Goal: Task Accomplishment & Management: Manage account settings

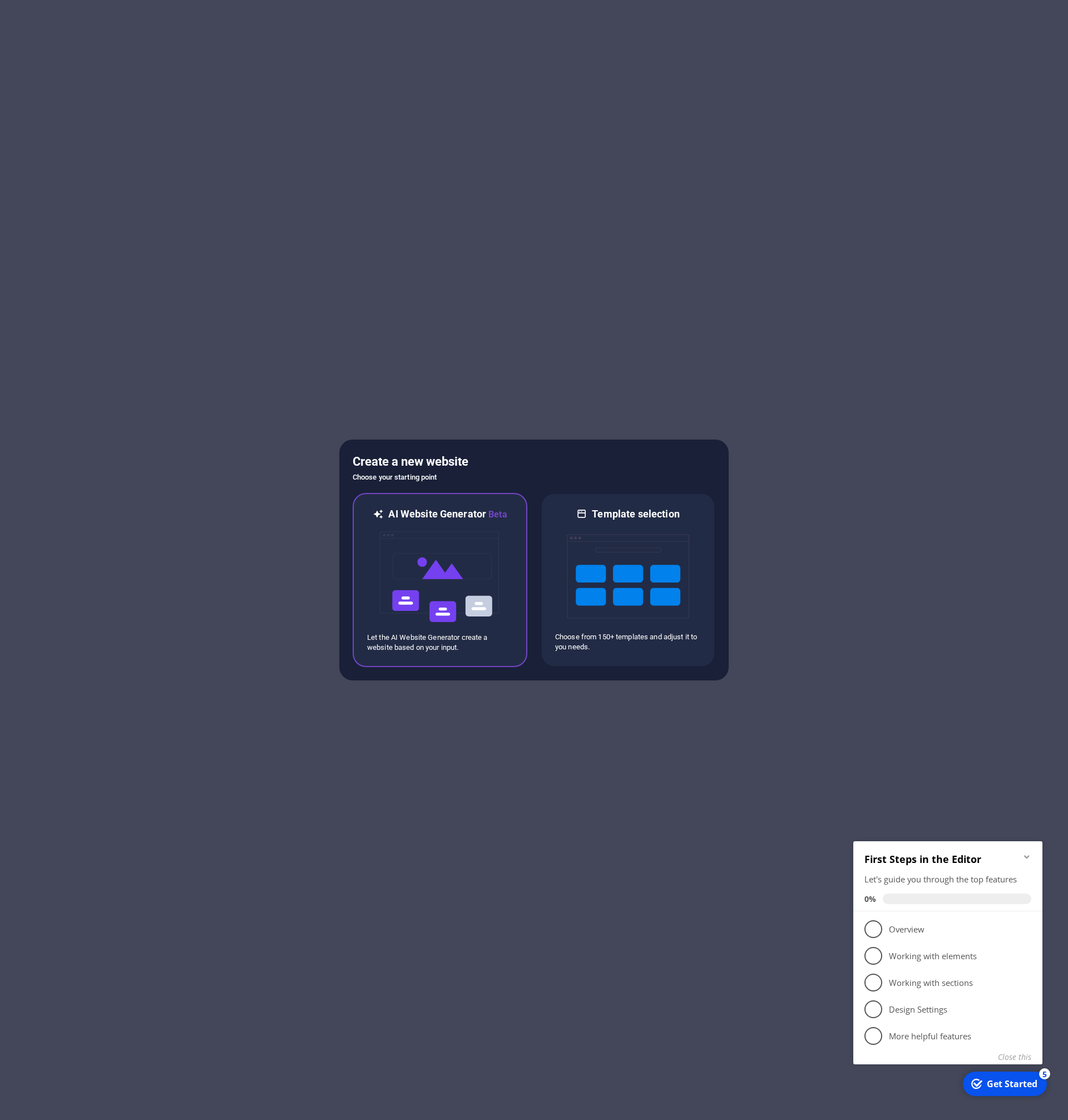
click at [471, 567] on img at bounding box center [440, 577] width 122 height 112
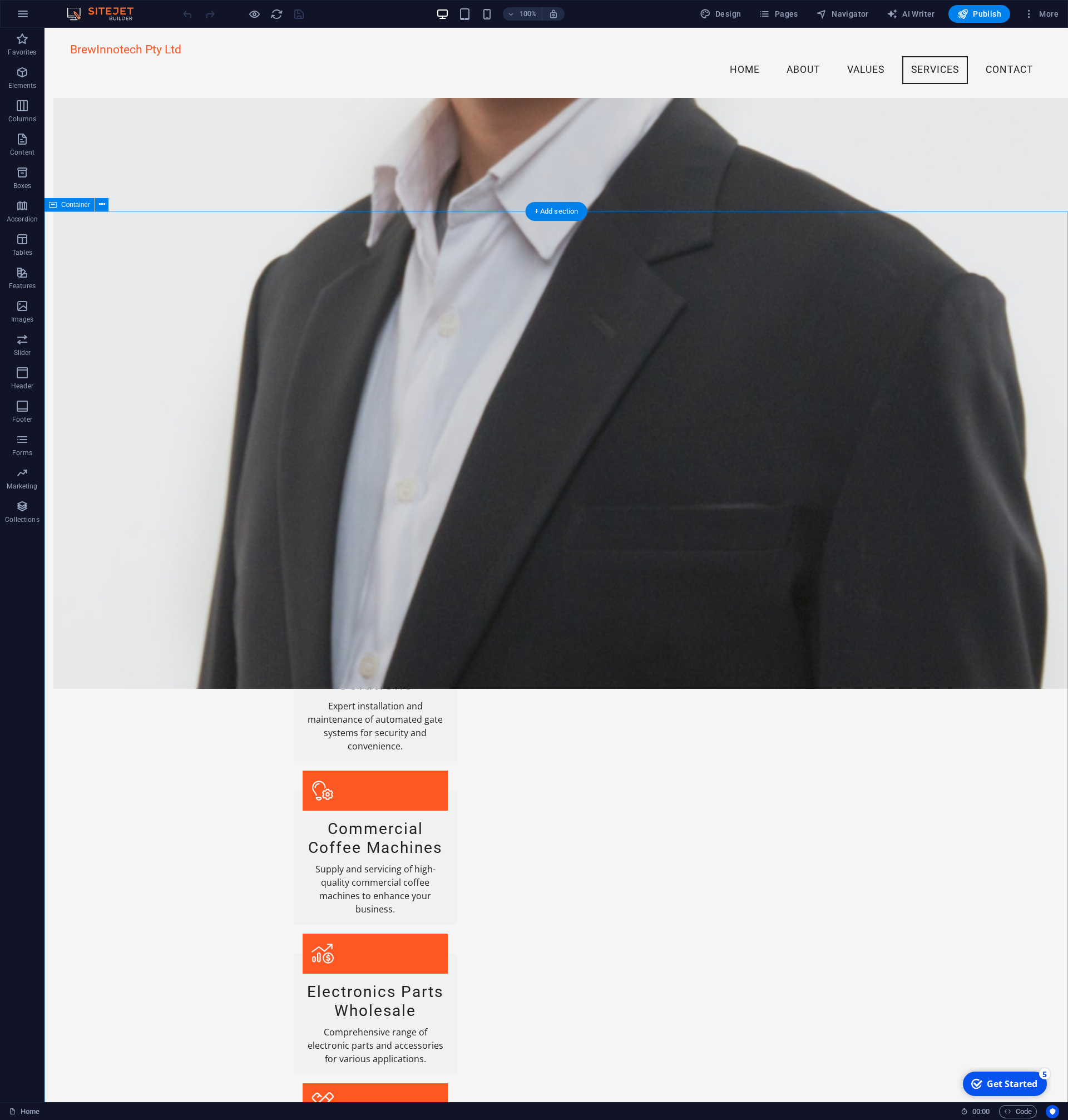
scroll to position [1652, 0]
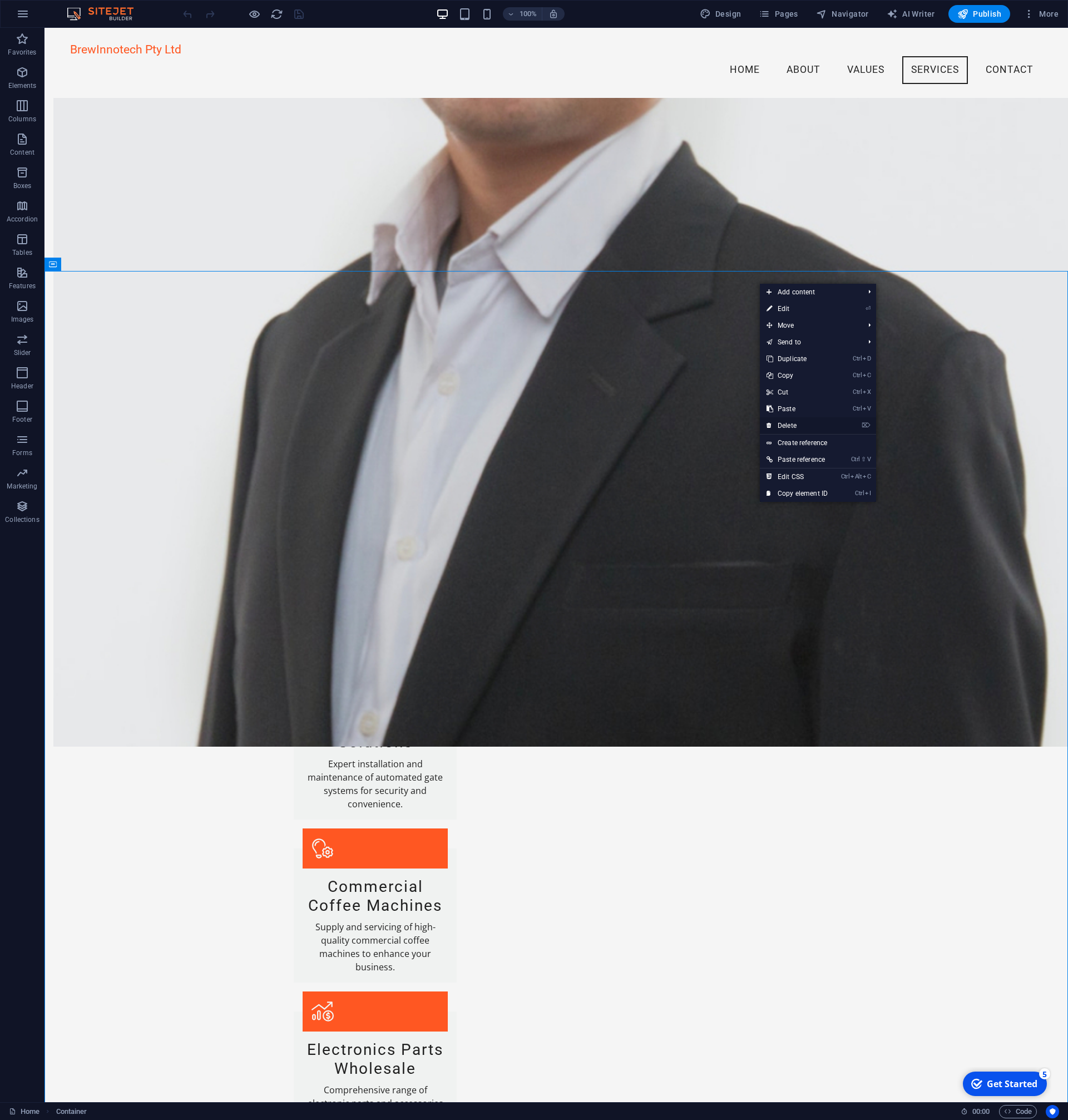
click at [799, 429] on link "⌦ Delete" at bounding box center [798, 426] width 75 height 17
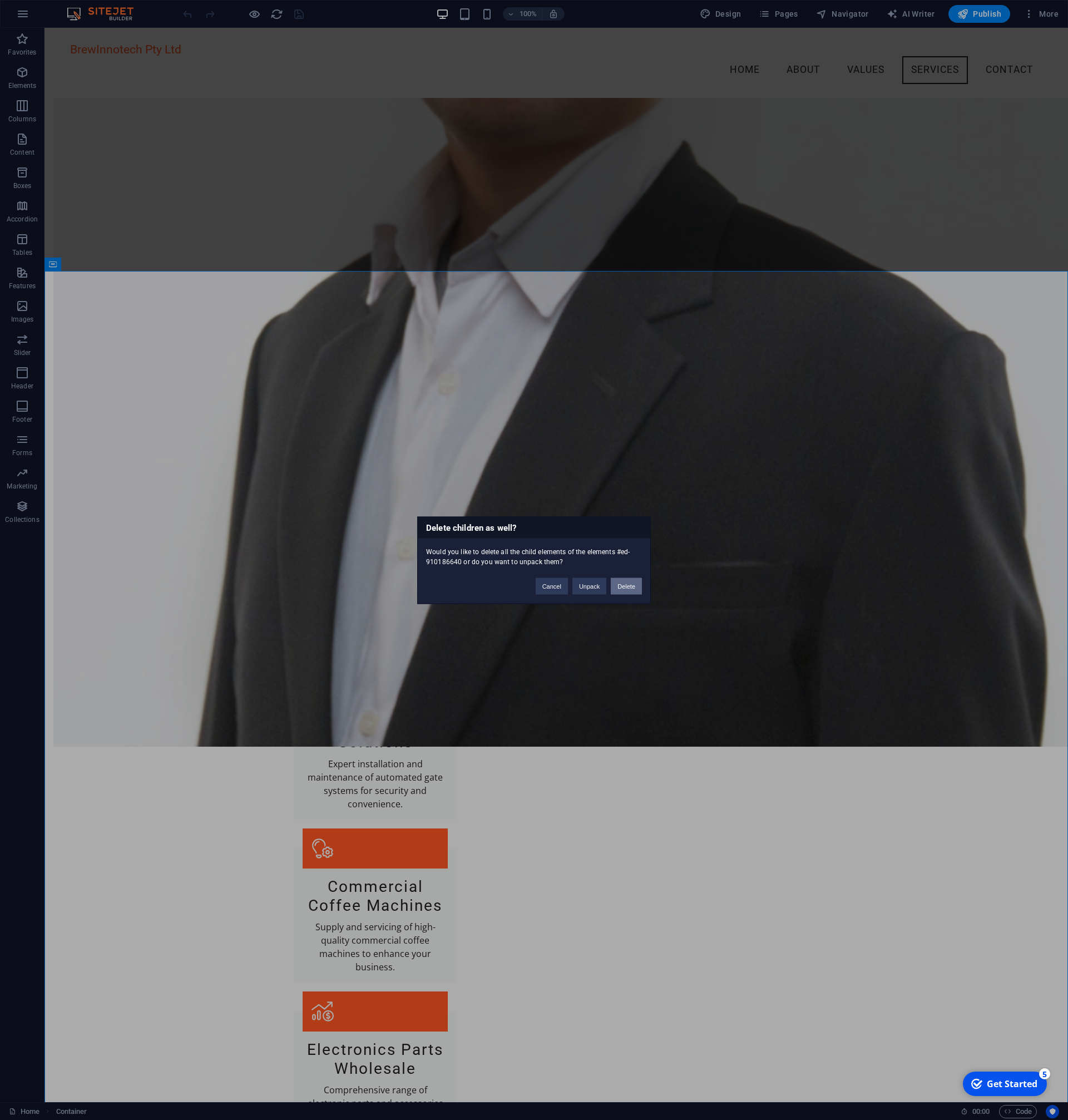
click at [629, 586] on button "Delete" at bounding box center [626, 586] width 31 height 17
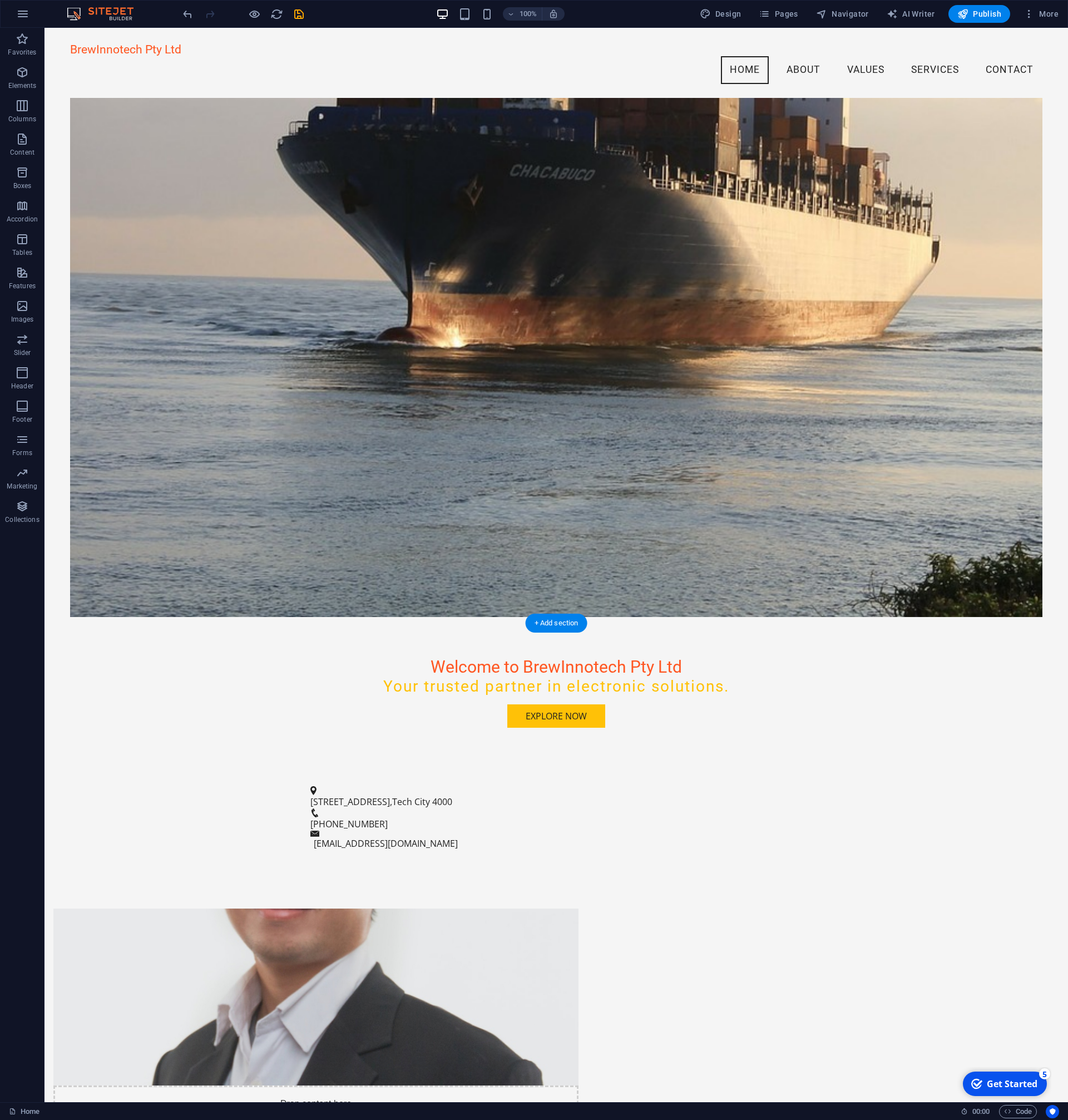
scroll to position [0, 0]
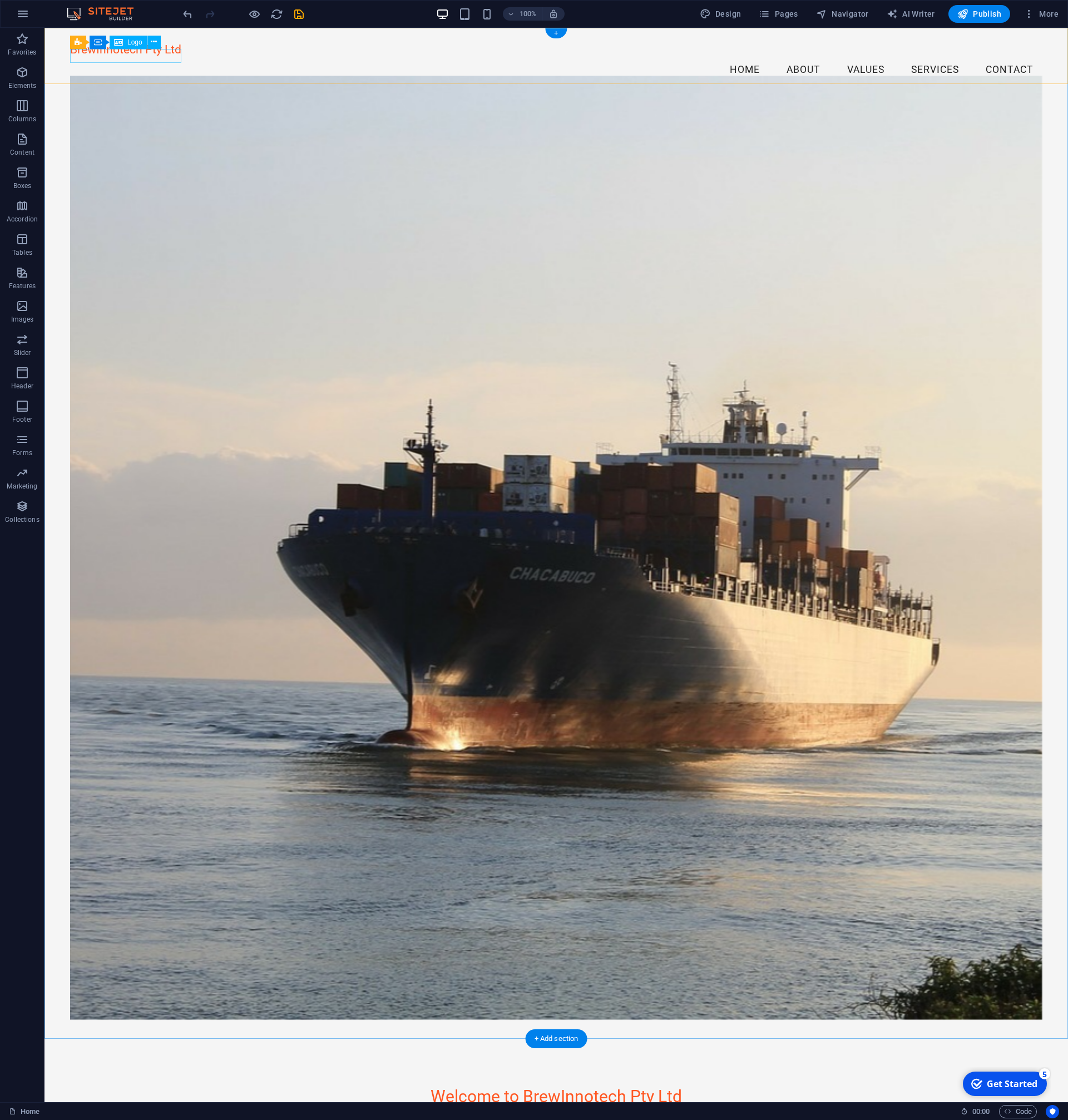
click at [155, 55] on div "BrewInnotech Pty Ltd" at bounding box center [556, 49] width 973 height 14
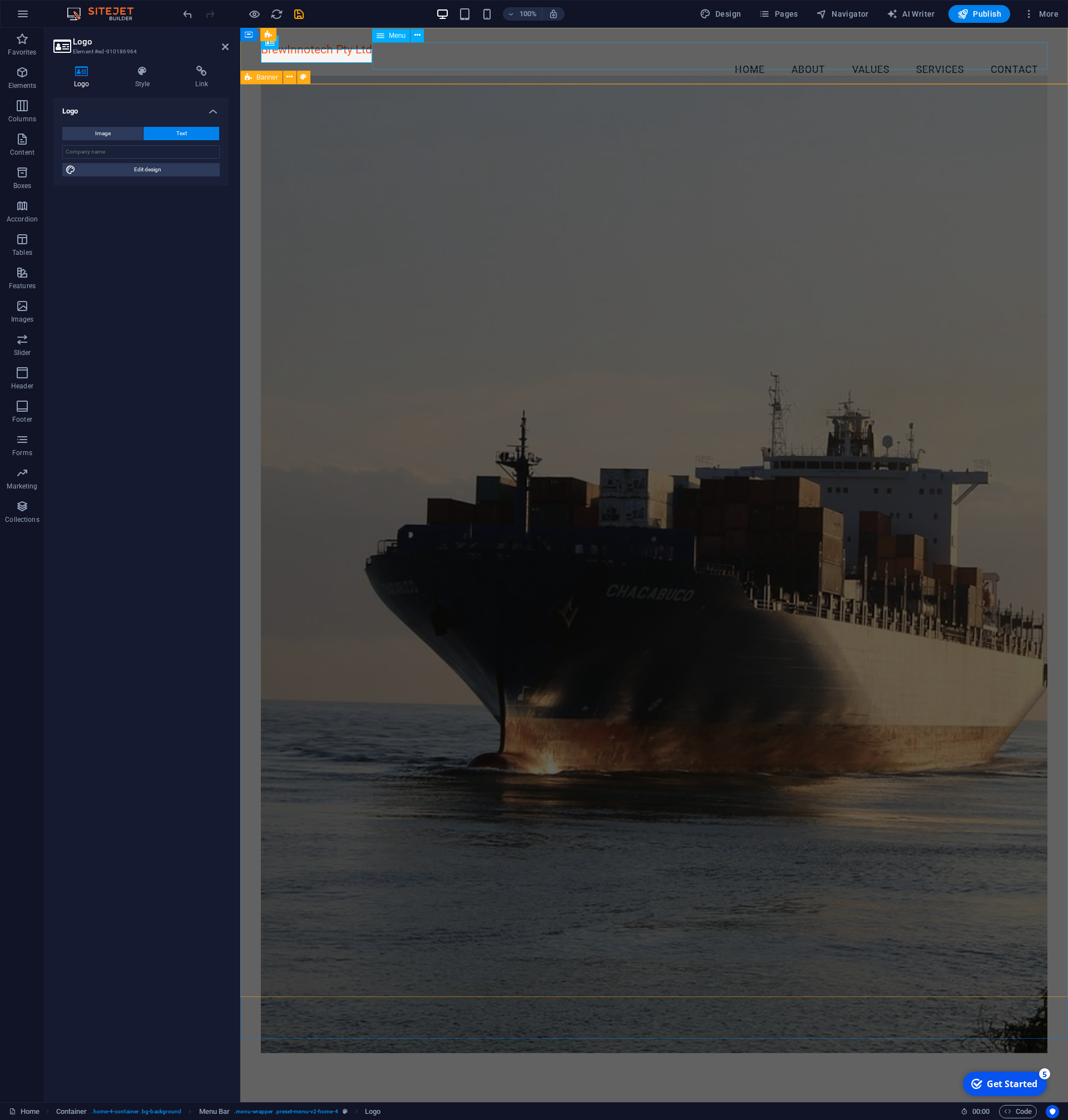
click at [629, 63] on nav "Home About Values Services Contact" at bounding box center [654, 70] width 787 height 28
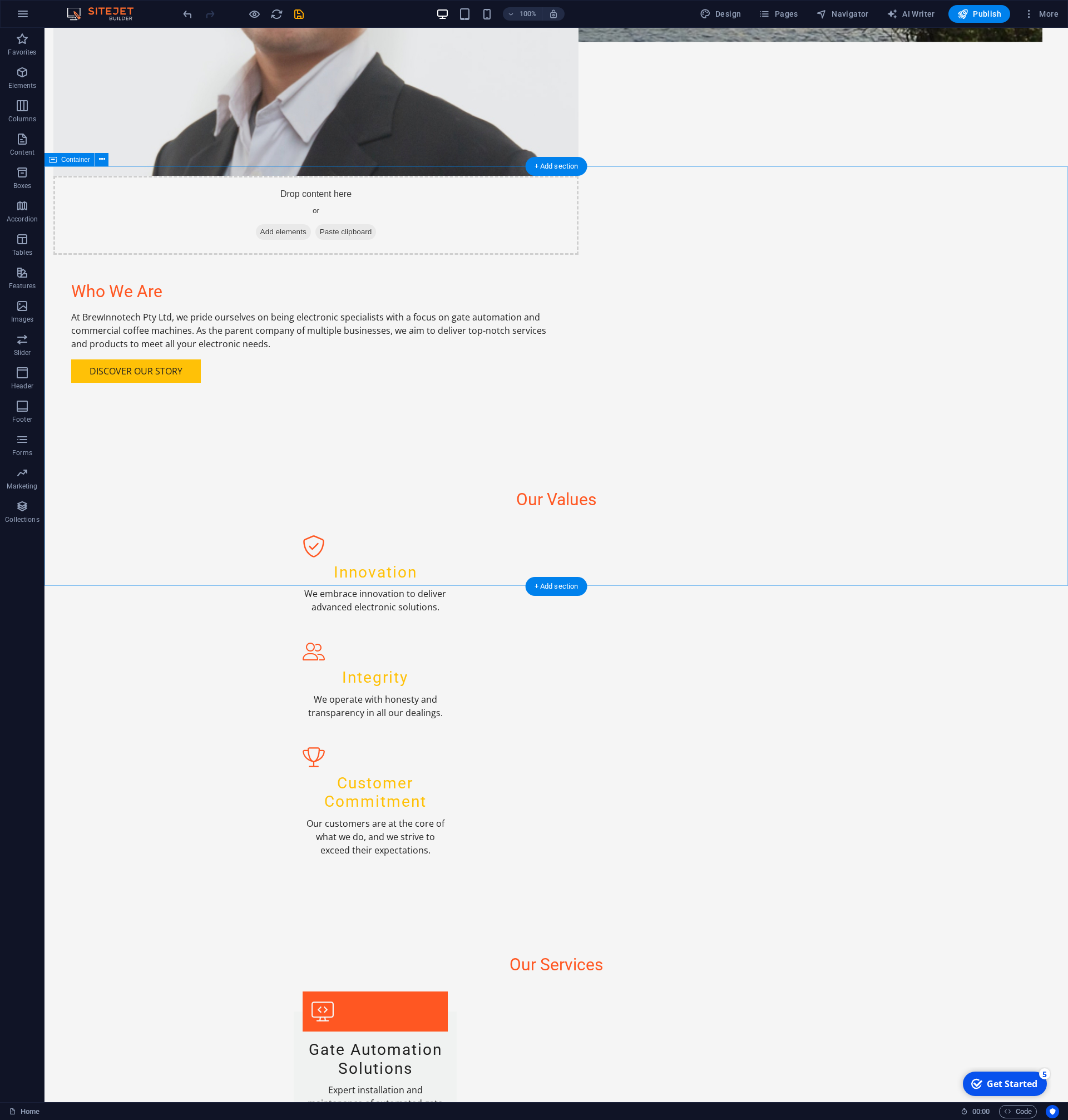
scroll to position [1393, 0]
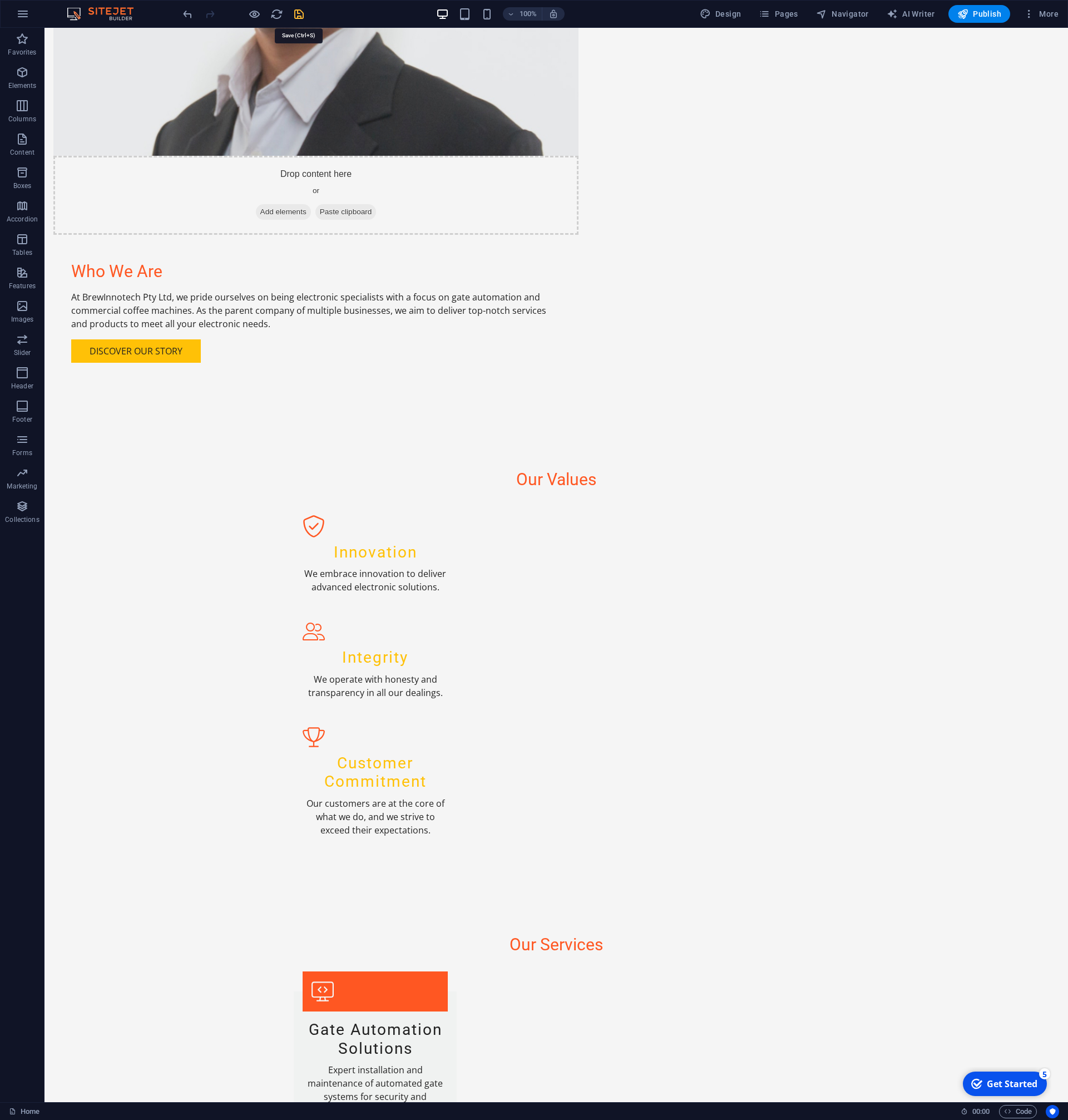
click at [0, 0] on icon "save" at bounding box center [0, 0] width 0 height 0
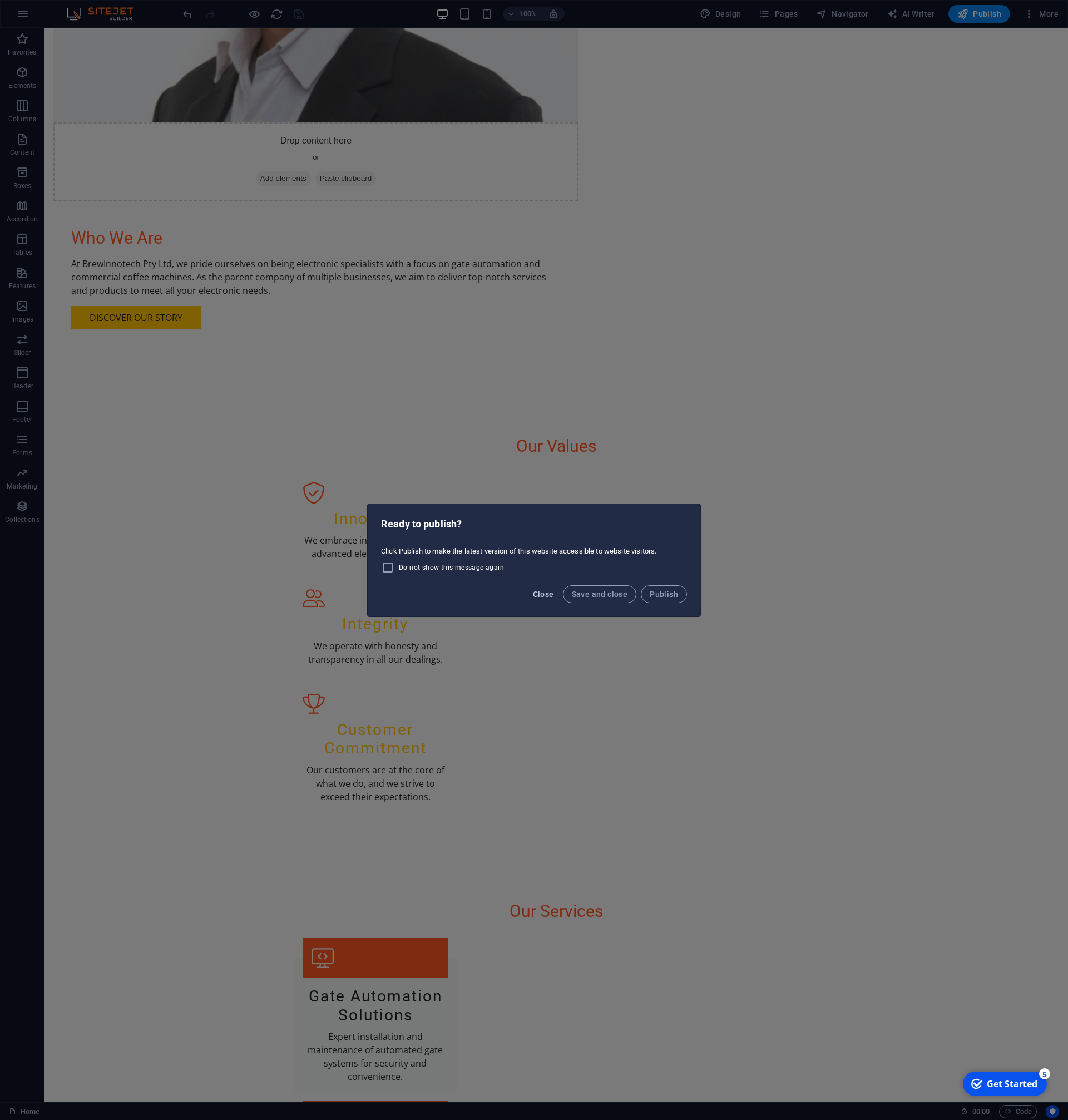
click at [539, 595] on span "Close" at bounding box center [544, 594] width 21 height 9
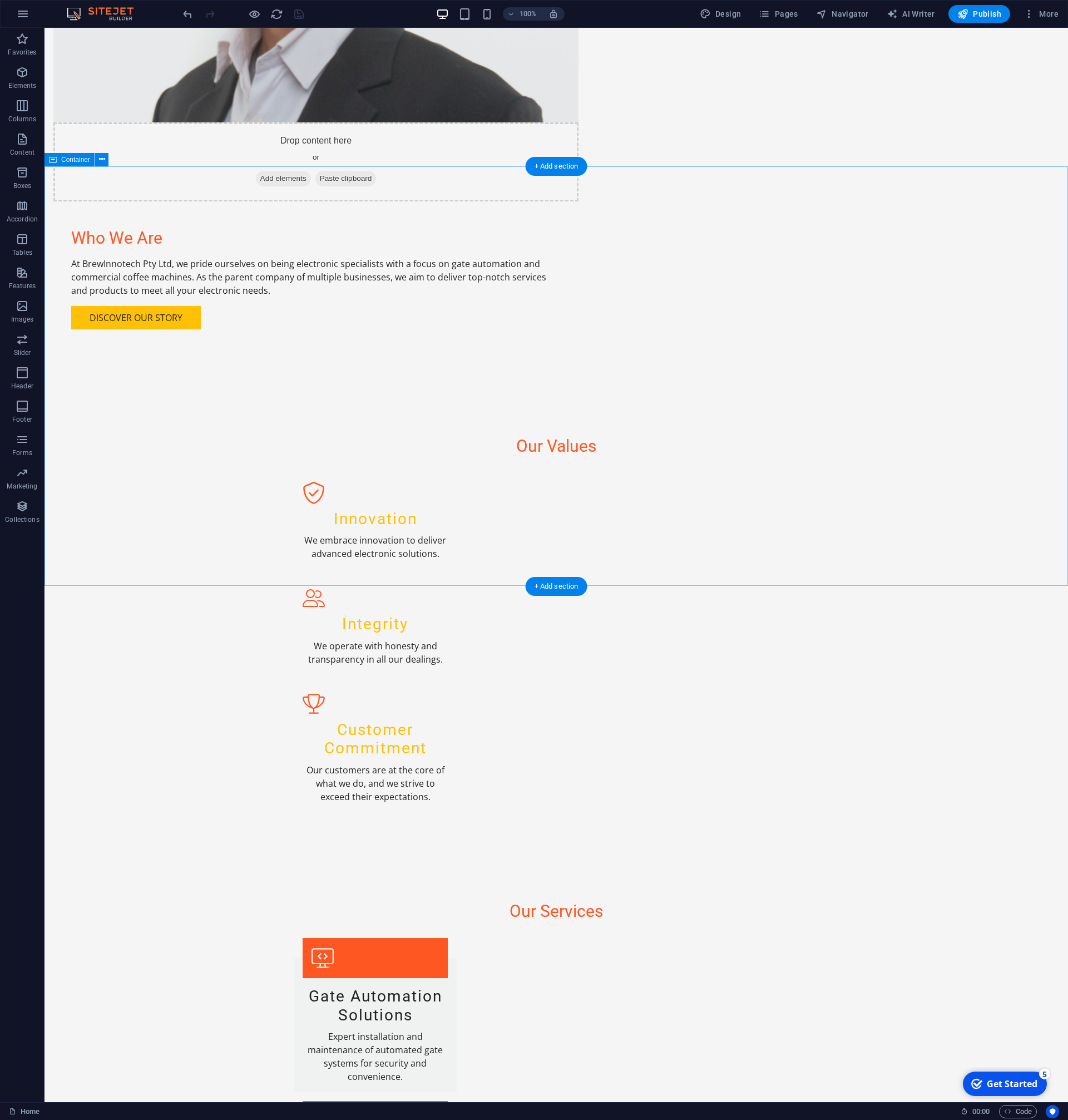
click at [296, 15] on div at bounding box center [243, 14] width 125 height 18
